Goal: Transaction & Acquisition: Purchase product/service

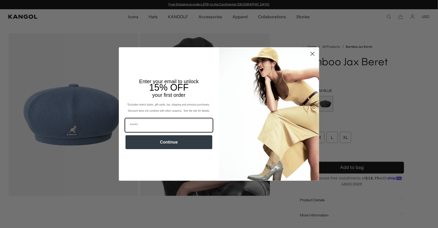
scroll to position [0, 106]
paste input "**********"
type input "**********"
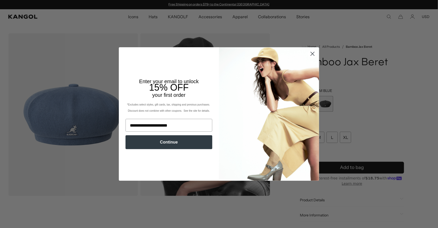
click at [151, 144] on button "Continue" at bounding box center [169, 142] width 87 height 14
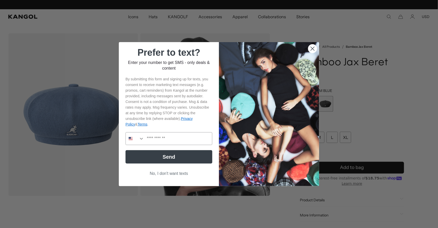
scroll to position [0, 106]
click at [134, 141] on button "Search Countries" at bounding box center [135, 139] width 18 height 12
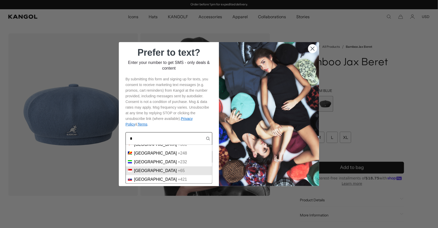
type input "*"
click at [137, 168] on span "Singapore" at bounding box center [155, 170] width 43 height 5
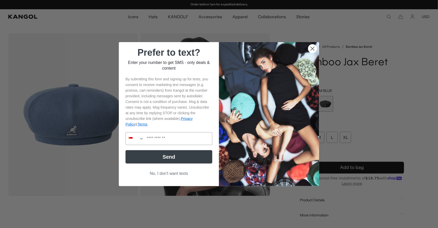
click at [143, 149] on div "Send" at bounding box center [169, 157] width 90 height 18
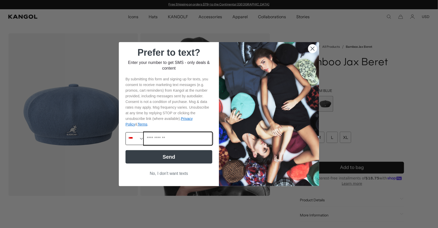
click at [155, 141] on input "Phone Number" at bounding box center [178, 139] width 68 height 12
type input "*********"
drag, startPoint x: 172, startPoint y: 141, endPoint x: 144, endPoint y: 141, distance: 28.0
click at [144, 141] on input "*********" at bounding box center [178, 139] width 68 height 12
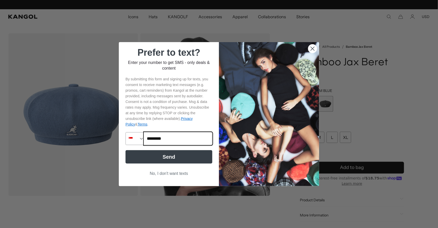
scroll to position [0, 0]
type input "*********"
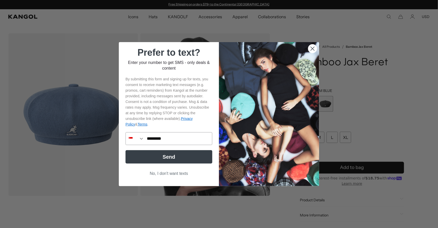
click at [179, 155] on button "Send" at bounding box center [169, 156] width 87 height 13
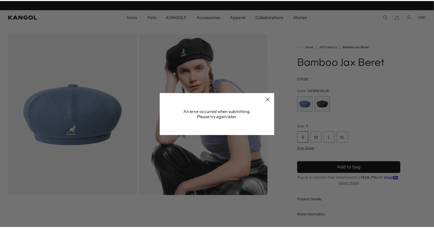
scroll to position [0, 106]
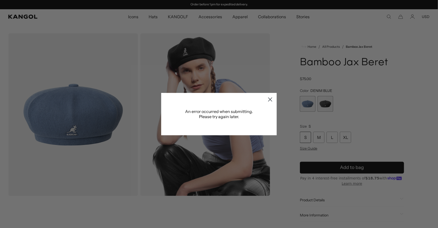
click at [269, 100] on icon "Close dialog" at bounding box center [271, 100] width 4 height 4
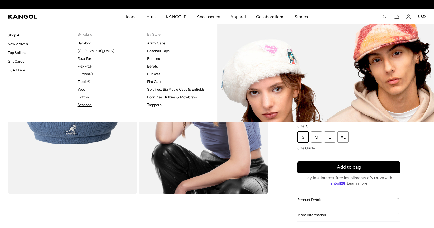
scroll to position [0, 0]
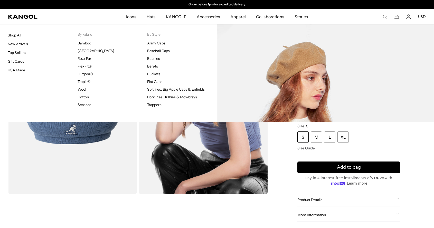
click at [155, 65] on link "Berets" at bounding box center [152, 66] width 11 height 5
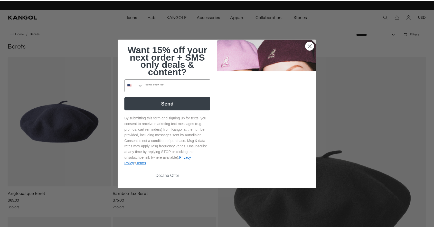
scroll to position [0, 106]
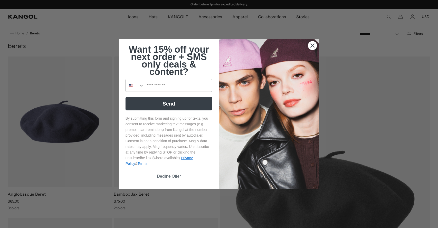
click at [310, 45] on circle "Close dialog" at bounding box center [312, 45] width 8 height 8
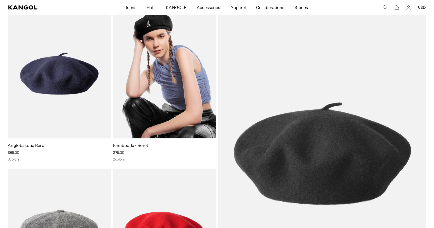
click at [174, 81] on img at bounding box center [164, 73] width 103 height 129
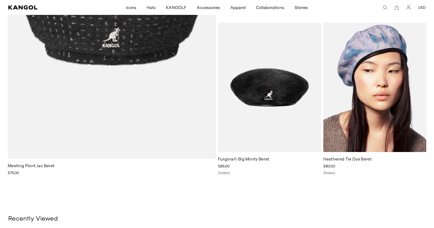
scroll to position [0, 106]
click at [392, 110] on img at bounding box center [374, 87] width 103 height 129
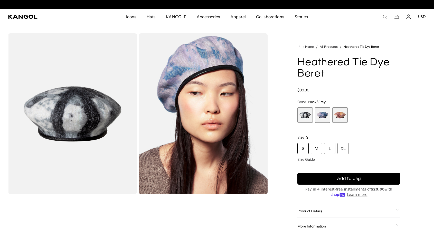
scroll to position [0, 106]
click at [326, 113] on span "2 of 3" at bounding box center [322, 114] width 15 height 15
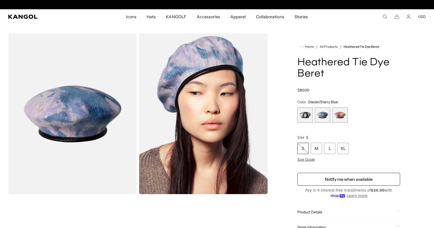
scroll to position [0, 106]
click at [342, 116] on span "3 of 3" at bounding box center [339, 114] width 15 height 15
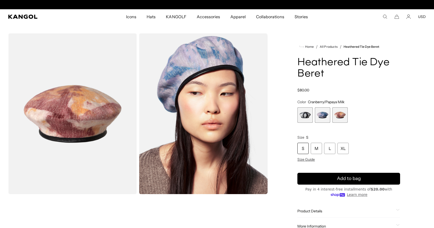
scroll to position [0, 106]
click at [321, 117] on span "2 of 3" at bounding box center [322, 114] width 15 height 15
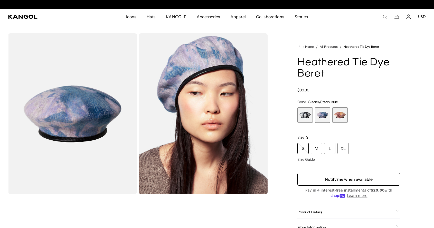
scroll to position [0, 106]
click at [306, 112] on span "1 of 3" at bounding box center [304, 114] width 15 height 15
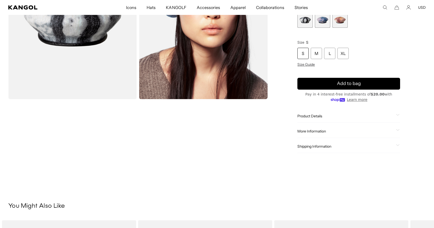
scroll to position [0, 106]
click at [308, 117] on span "Product Details" at bounding box center [345, 116] width 97 height 5
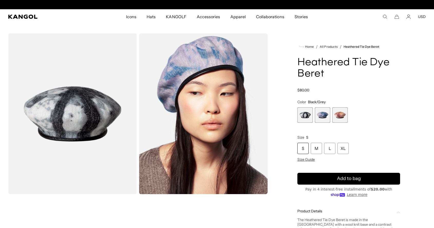
scroll to position [0, 0]
click at [339, 117] on span "3 of 3" at bounding box center [339, 114] width 15 height 15
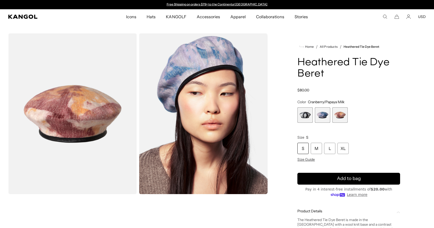
click at [319, 116] on span "2 of 3" at bounding box center [322, 114] width 15 height 15
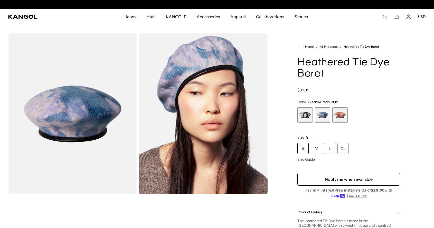
scroll to position [0, 106]
click at [325, 119] on span "2 of 3" at bounding box center [322, 114] width 15 height 15
click at [322, 114] on span "2 of 3" at bounding box center [322, 114] width 15 height 15
click at [337, 116] on span "3 of 3" at bounding box center [339, 114] width 15 height 15
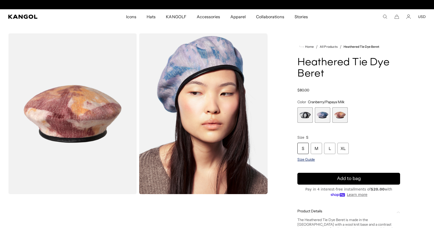
scroll to position [0, 106]
click at [302, 149] on div "S" at bounding box center [302, 148] width 11 height 11
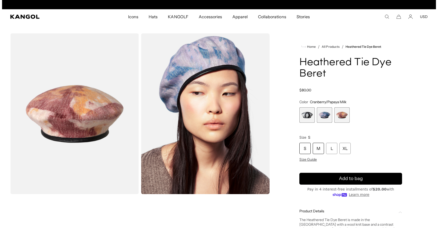
scroll to position [0, 0]
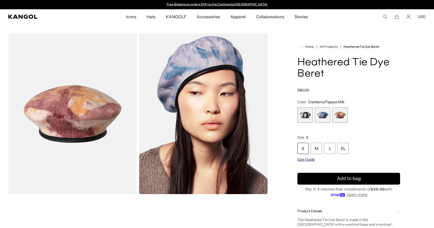
click at [310, 159] on span "Size Guide" at bounding box center [305, 159] width 17 height 5
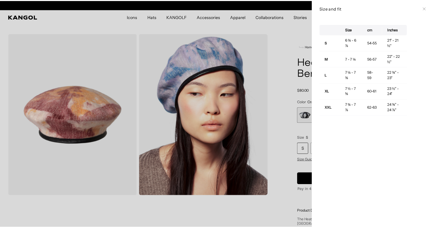
scroll to position [0, 106]
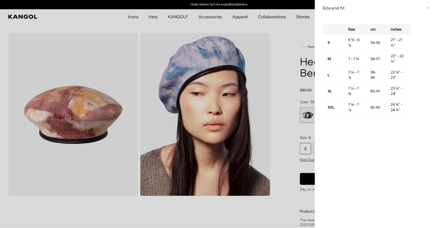
click at [427, 8] on icon at bounding box center [428, 7] width 3 height 3
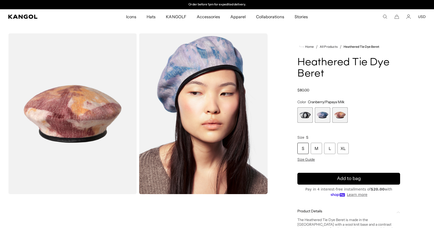
click at [322, 114] on span "2 of 3" at bounding box center [322, 114] width 15 height 15
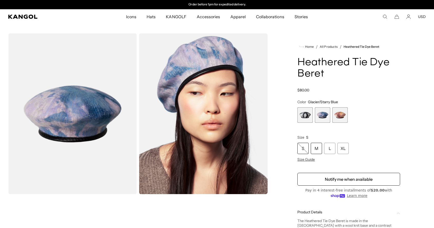
click at [318, 148] on div "M" at bounding box center [316, 148] width 11 height 11
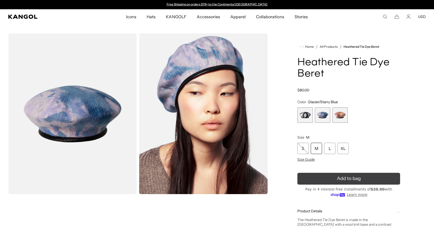
click at [324, 178] on button "Add to bag" at bounding box center [348, 179] width 103 height 12
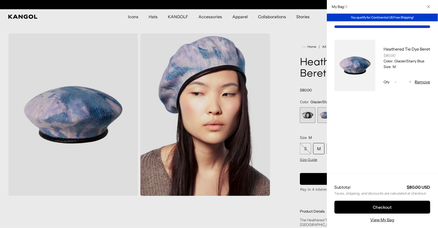
scroll to position [0, 106]
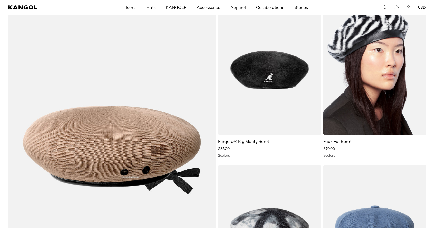
click at [366, 84] on img at bounding box center [374, 69] width 103 height 129
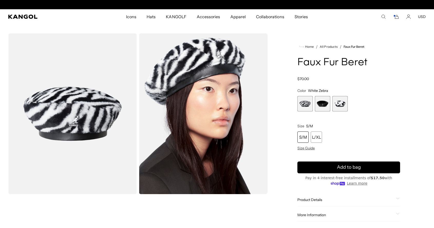
scroll to position [0, 106]
click at [320, 104] on span "2 of 3" at bounding box center [322, 103] width 15 height 15
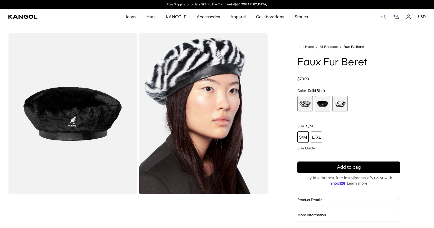
click at [338, 106] on span "3 of 3" at bounding box center [339, 103] width 15 height 15
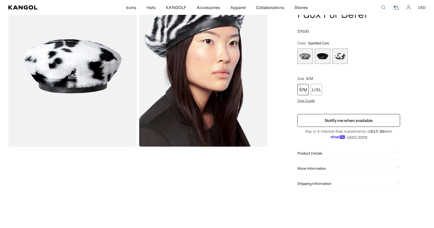
click at [303, 58] on span "1 of 3" at bounding box center [304, 56] width 15 height 15
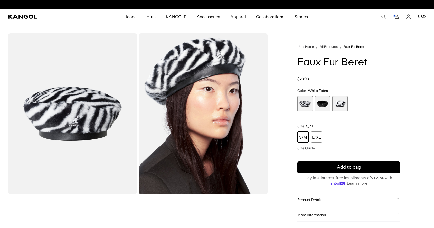
scroll to position [0, 106]
click at [304, 138] on div "S/M" at bounding box center [302, 136] width 11 height 11
click at [303, 137] on div "S/M" at bounding box center [302, 136] width 11 height 11
click at [302, 138] on div "S/M" at bounding box center [302, 136] width 11 height 11
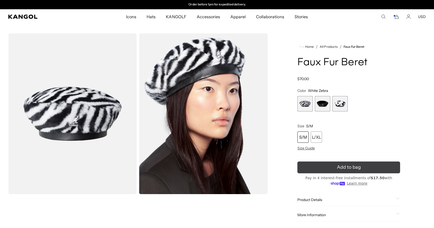
click at [306, 165] on button "Add to bag" at bounding box center [348, 168] width 103 height 12
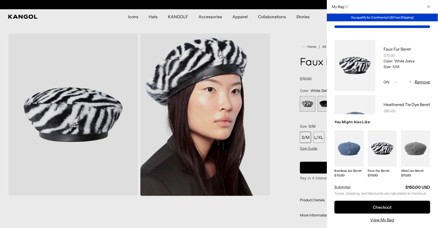
scroll to position [0, 0]
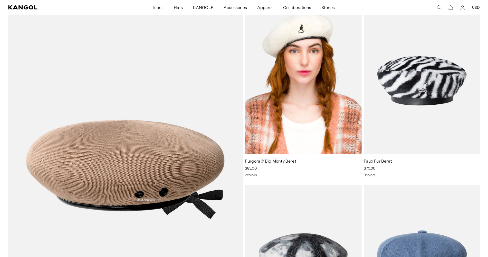
scroll to position [409, 0]
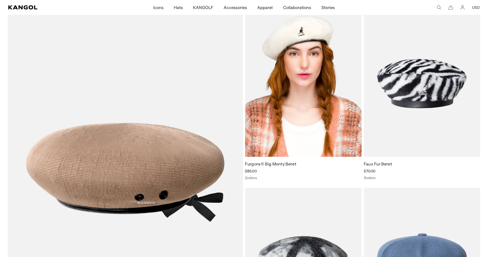
click at [296, 111] on img at bounding box center [303, 83] width 117 height 146
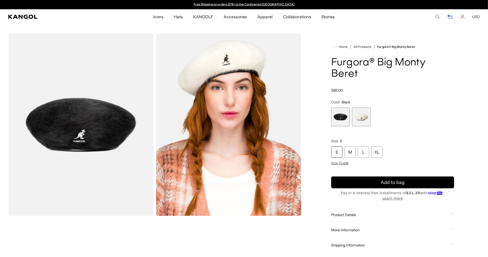
click at [365, 107] on span "2 of 2" at bounding box center [361, 116] width 19 height 19
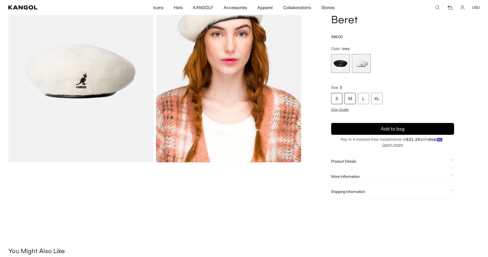
scroll to position [0, 106]
click at [348, 93] on div "M" at bounding box center [350, 98] width 11 height 11
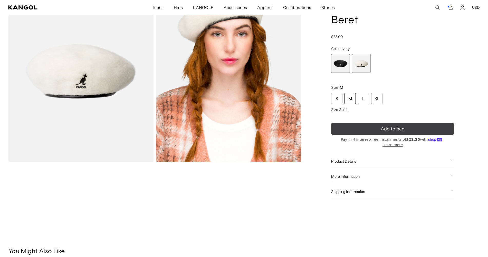
click at [349, 123] on button "Add to bag" at bounding box center [392, 129] width 123 height 12
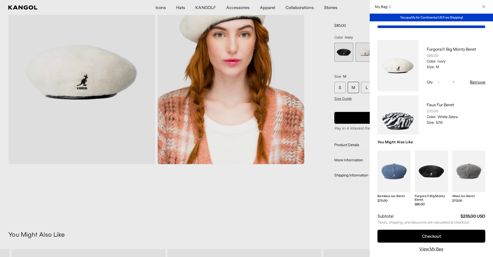
click at [227, 204] on div at bounding box center [246, 128] width 493 height 257
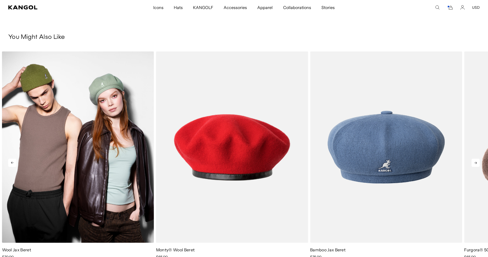
click at [74, 103] on img "1 of 5" at bounding box center [78, 146] width 152 height 191
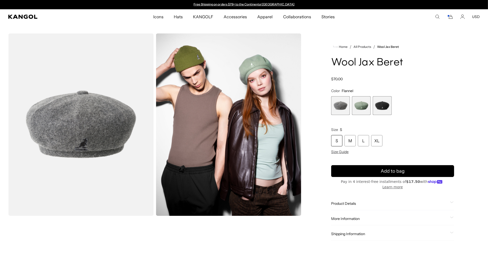
click at [344, 107] on span "1 of 3" at bounding box center [340, 105] width 19 height 19
click at [366, 109] on span "2 of 3" at bounding box center [361, 105] width 19 height 19
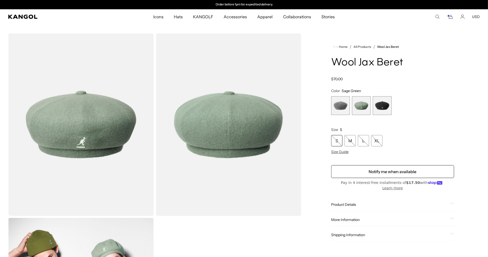
click at [380, 109] on span "3 of 3" at bounding box center [382, 105] width 19 height 19
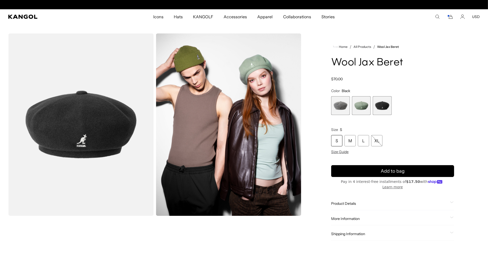
scroll to position [0, 106]
click at [337, 108] on span "1 of 3" at bounding box center [340, 105] width 19 height 19
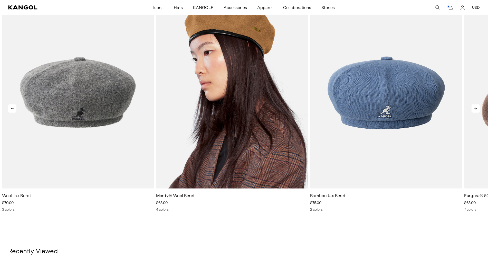
click at [248, 107] on img "2 of 5" at bounding box center [232, 92] width 152 height 191
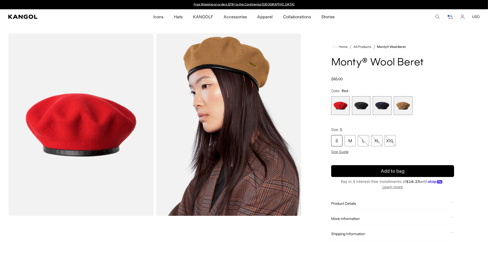
click at [337, 106] on span "1 of 4" at bounding box center [340, 105] width 19 height 19
click at [353, 140] on div "M" at bounding box center [350, 140] width 11 height 11
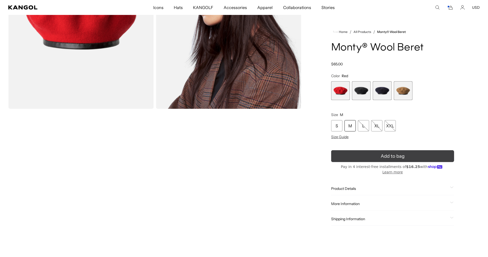
click at [370, 156] on button "Add to bag" at bounding box center [392, 156] width 123 height 12
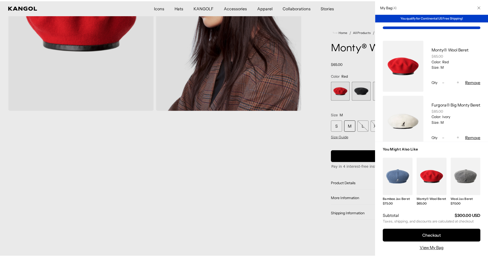
scroll to position [0, 106]
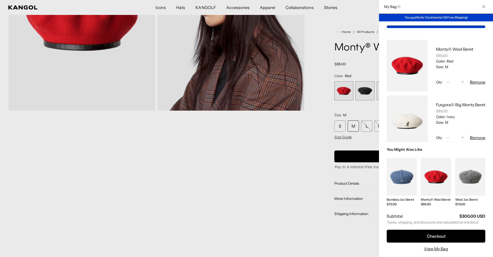
click at [363, 94] on div at bounding box center [246, 128] width 493 height 257
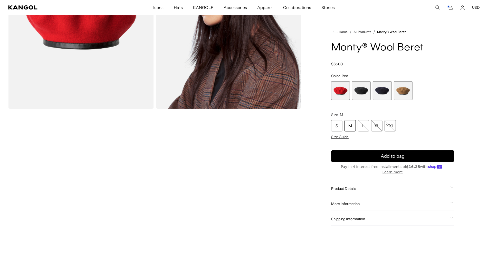
click at [363, 94] on span "2 of 4" at bounding box center [361, 90] width 19 height 19
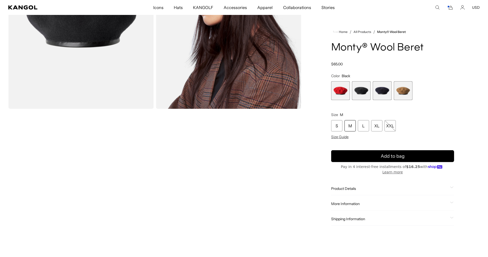
click at [391, 91] on span "3 of 4" at bounding box center [382, 90] width 19 height 19
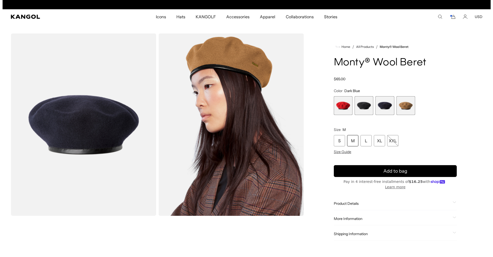
scroll to position [0, 106]
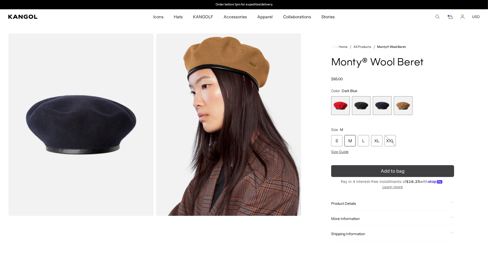
click at [348, 168] on button "Add to bag" at bounding box center [392, 171] width 123 height 12
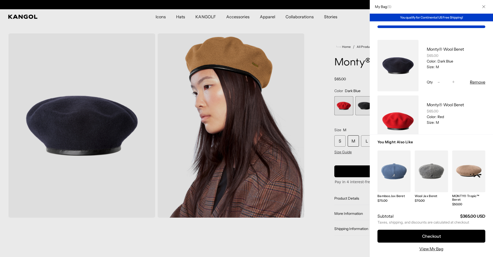
scroll to position [0, 0]
click at [471, 167] on link "My Bag" at bounding box center [468, 171] width 33 height 42
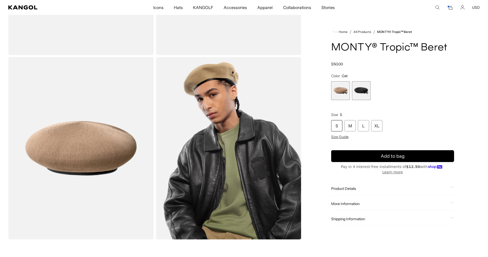
click at [361, 92] on span "2 of 2" at bounding box center [361, 90] width 19 height 19
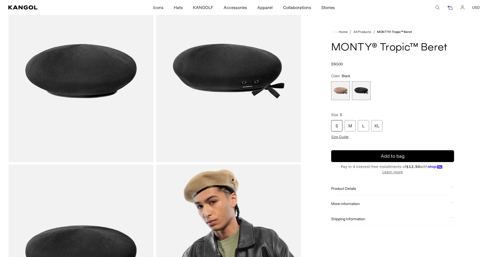
click at [344, 94] on span "1 of 2" at bounding box center [340, 90] width 19 height 19
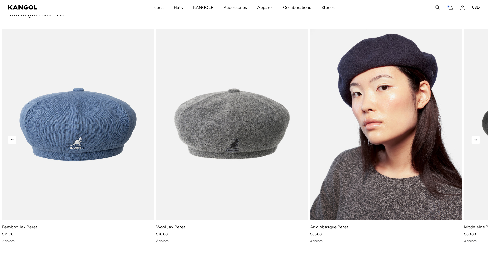
click at [420, 72] on img "3 of 5" at bounding box center [386, 124] width 152 height 191
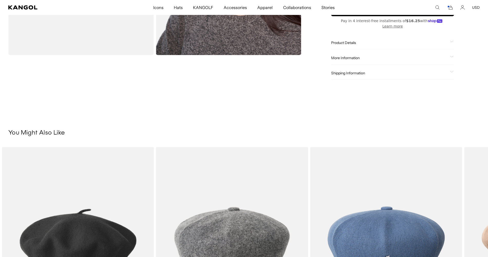
scroll to position [321, 0]
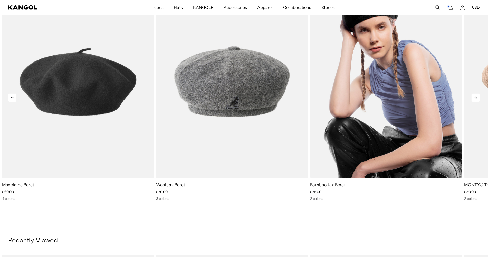
click at [412, 98] on img "3 of 5" at bounding box center [386, 81] width 152 height 191
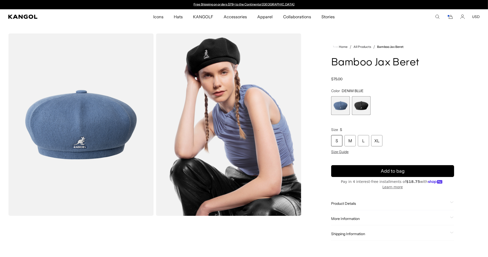
click at [342, 106] on span "1 of 2" at bounding box center [340, 105] width 19 height 19
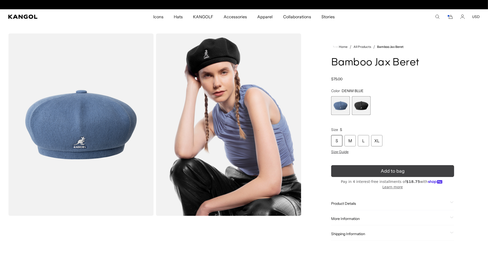
scroll to position [0, 106]
click at [367, 169] on button "Add to bag" at bounding box center [392, 171] width 123 height 12
